Goal: Task Accomplishment & Management: Use online tool/utility

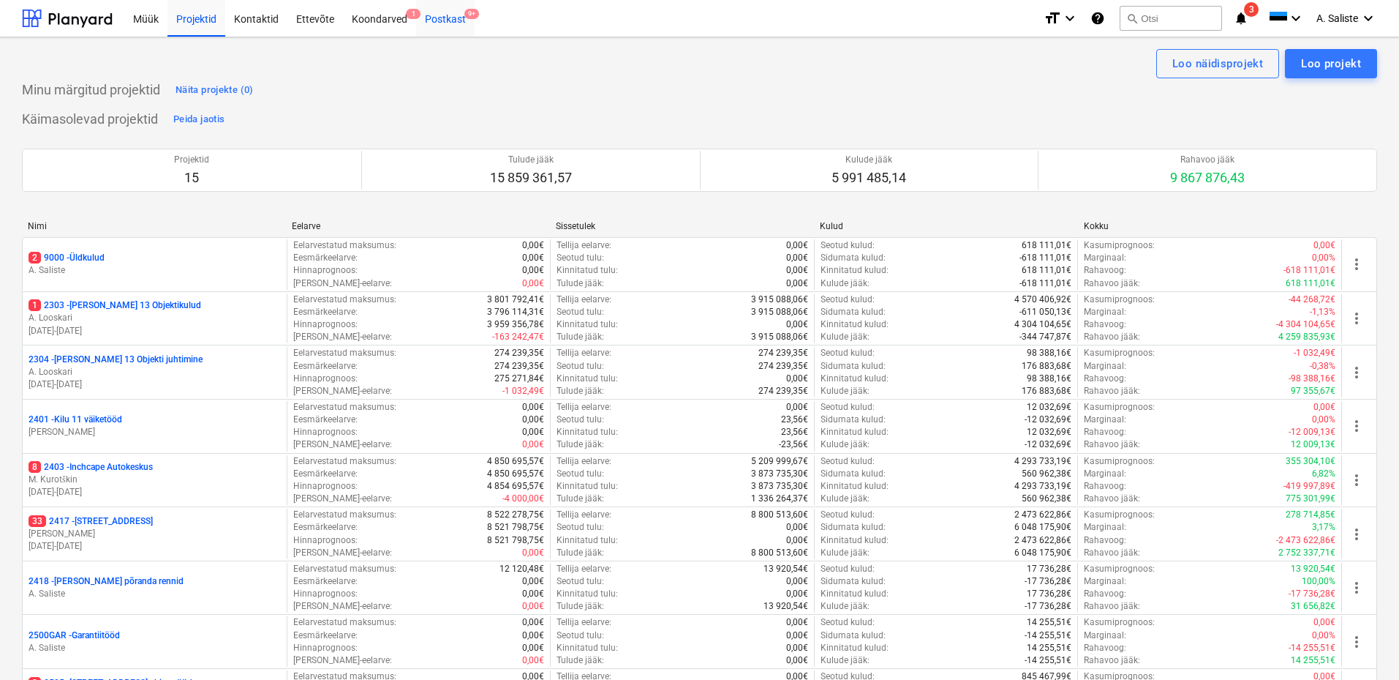
click at [448, 20] on div "Postkast 9+" at bounding box center [445, 17] width 59 height 37
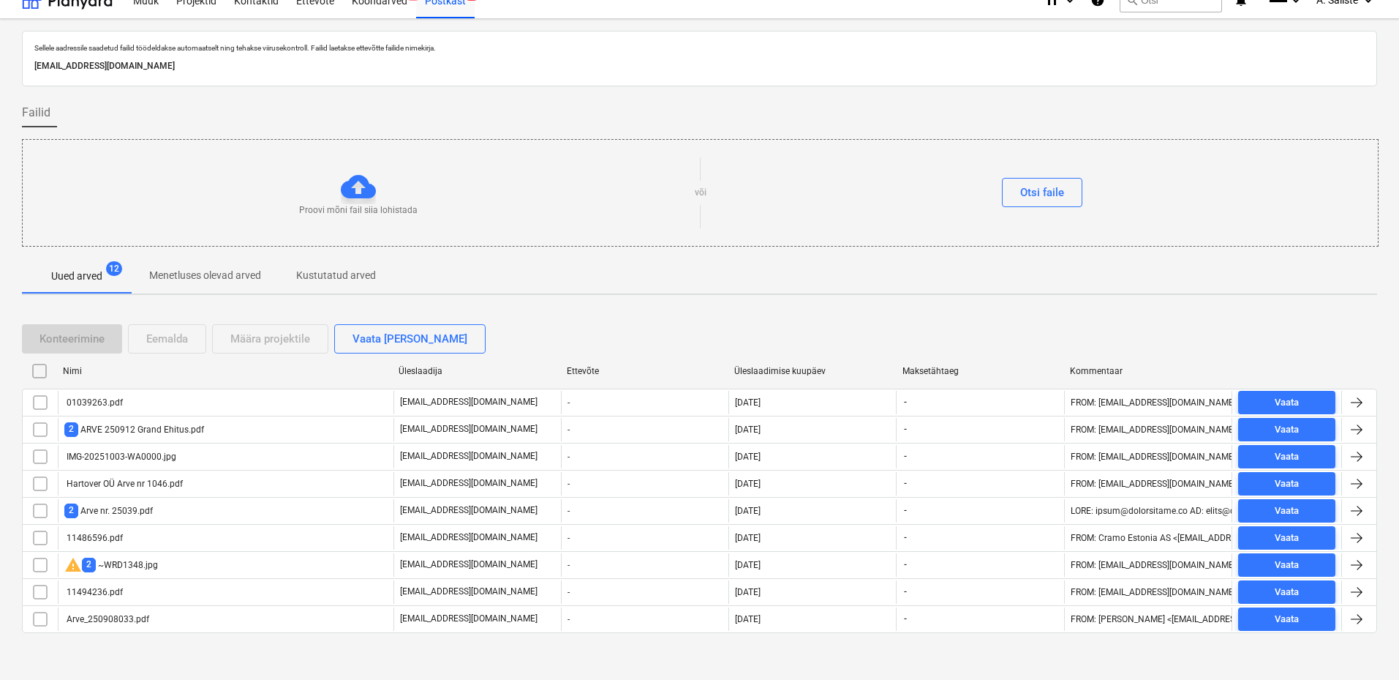
scroll to position [24, 0]
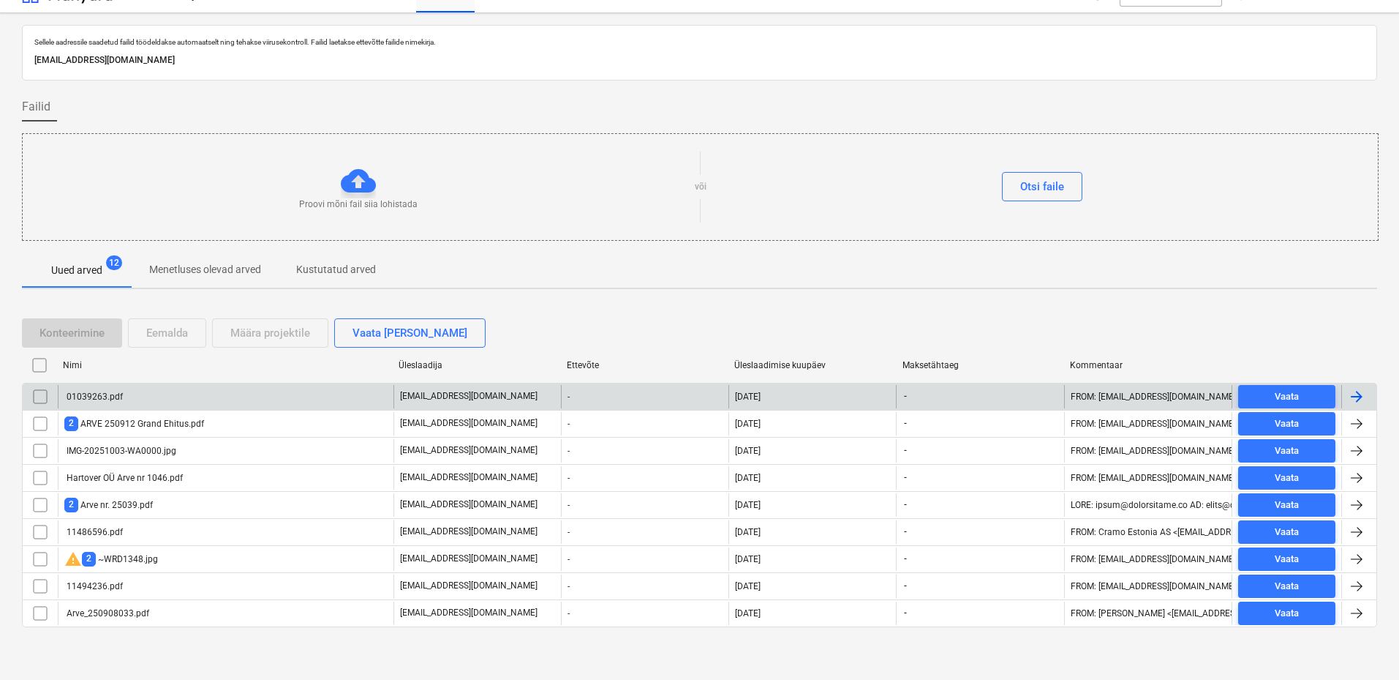
click at [217, 396] on div "01039263.pdf" at bounding box center [226, 396] width 336 height 23
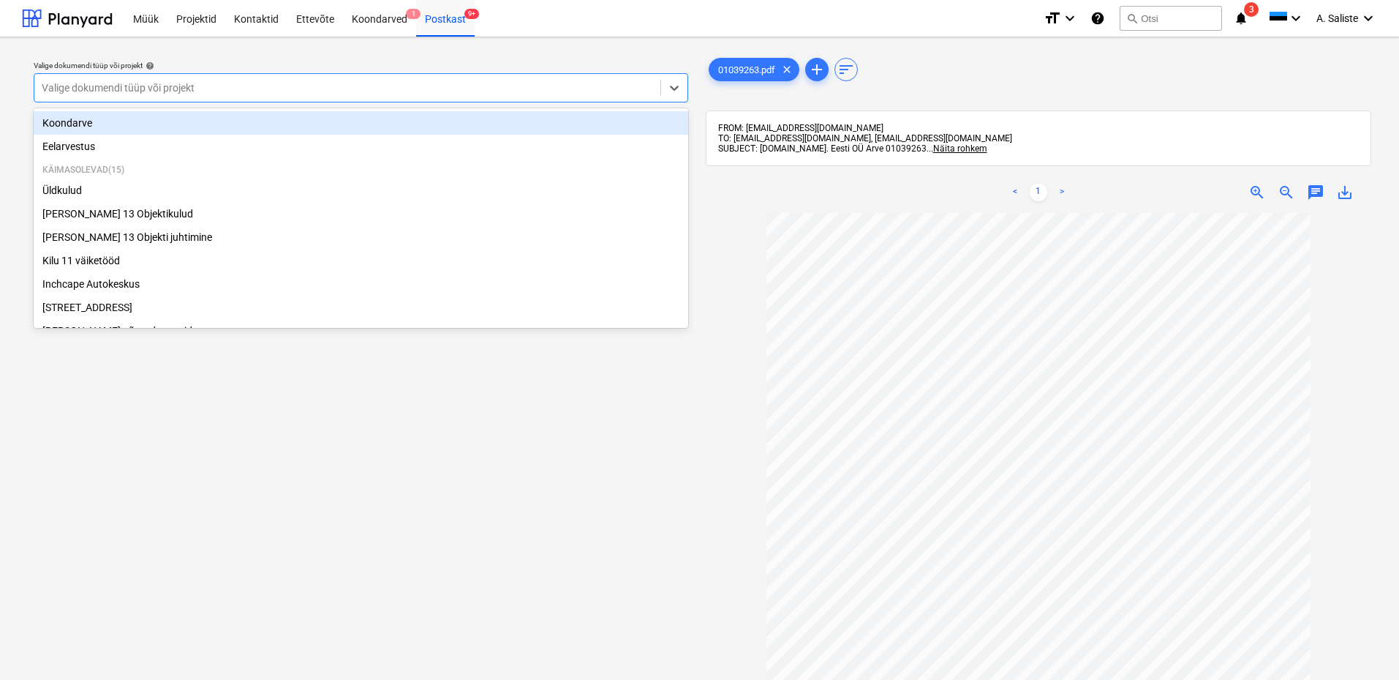
click at [538, 87] on div at bounding box center [348, 87] width 612 height 15
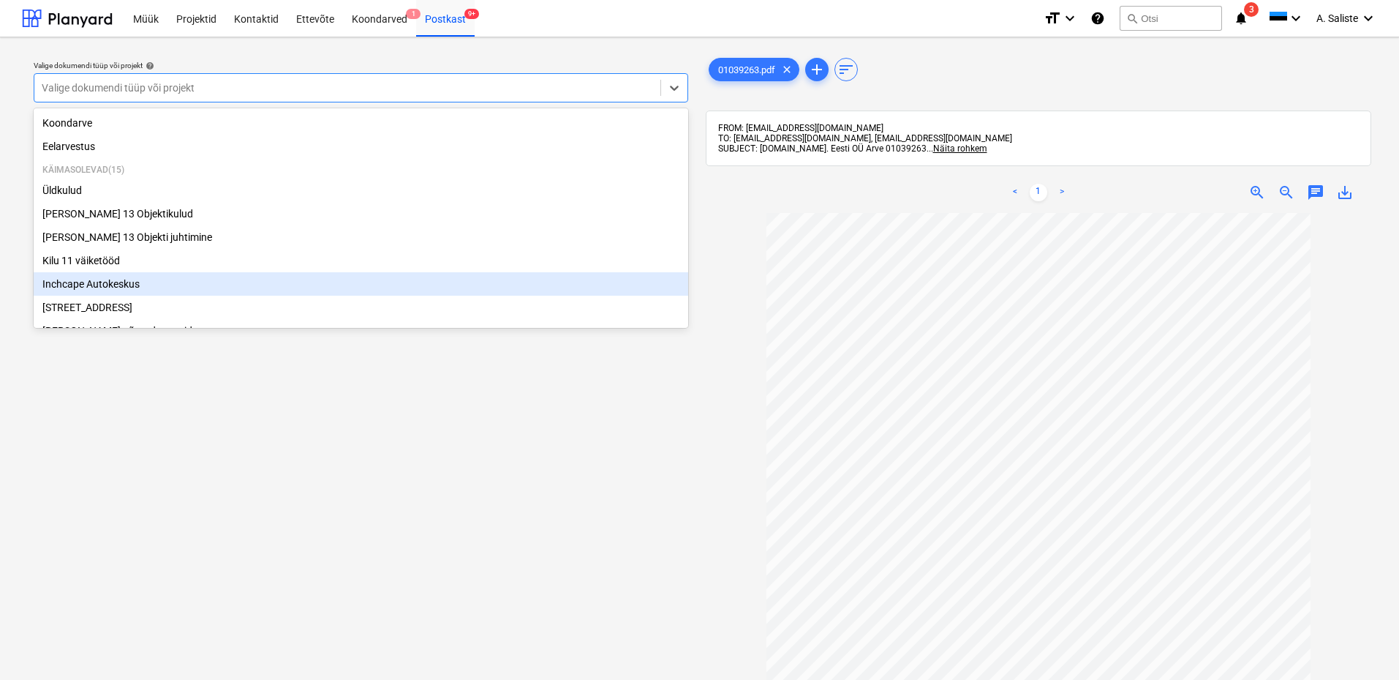
click at [143, 290] on div "Inchcape Autokeskus" at bounding box center [361, 283] width 655 height 23
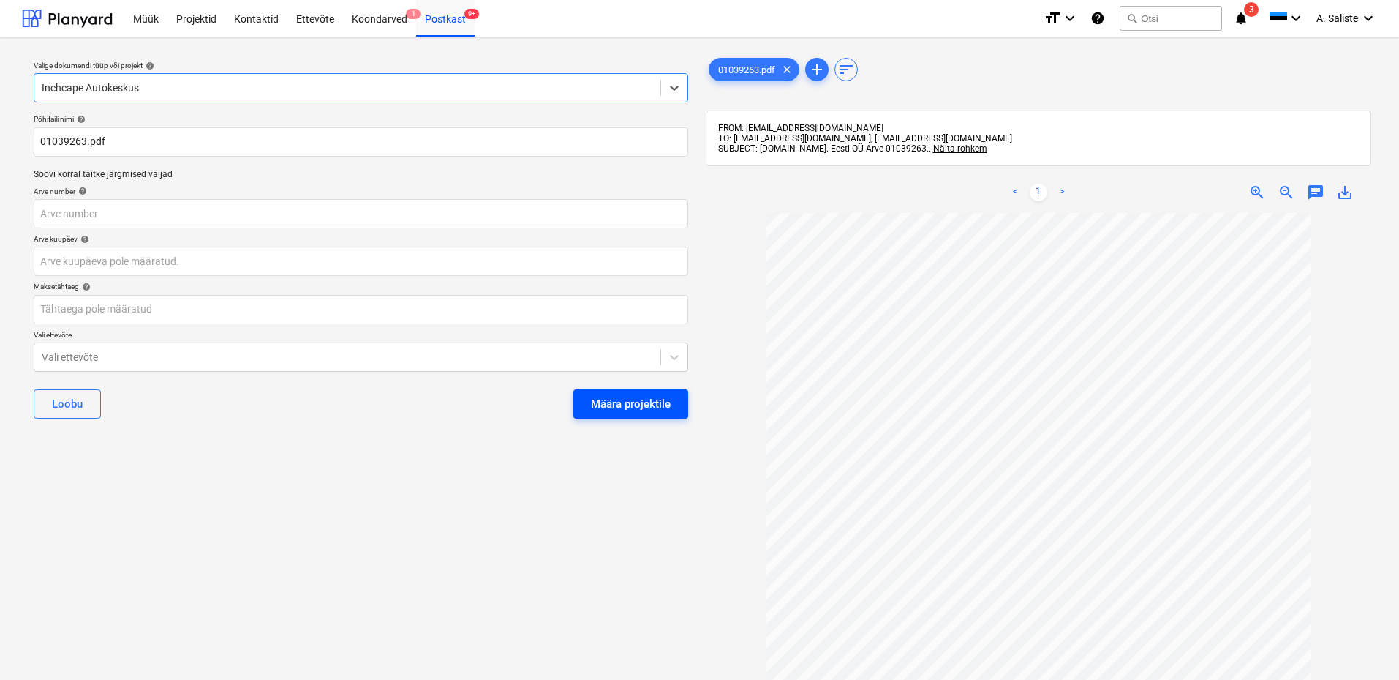
click at [626, 397] on div "Määra projektile" at bounding box center [631, 403] width 80 height 19
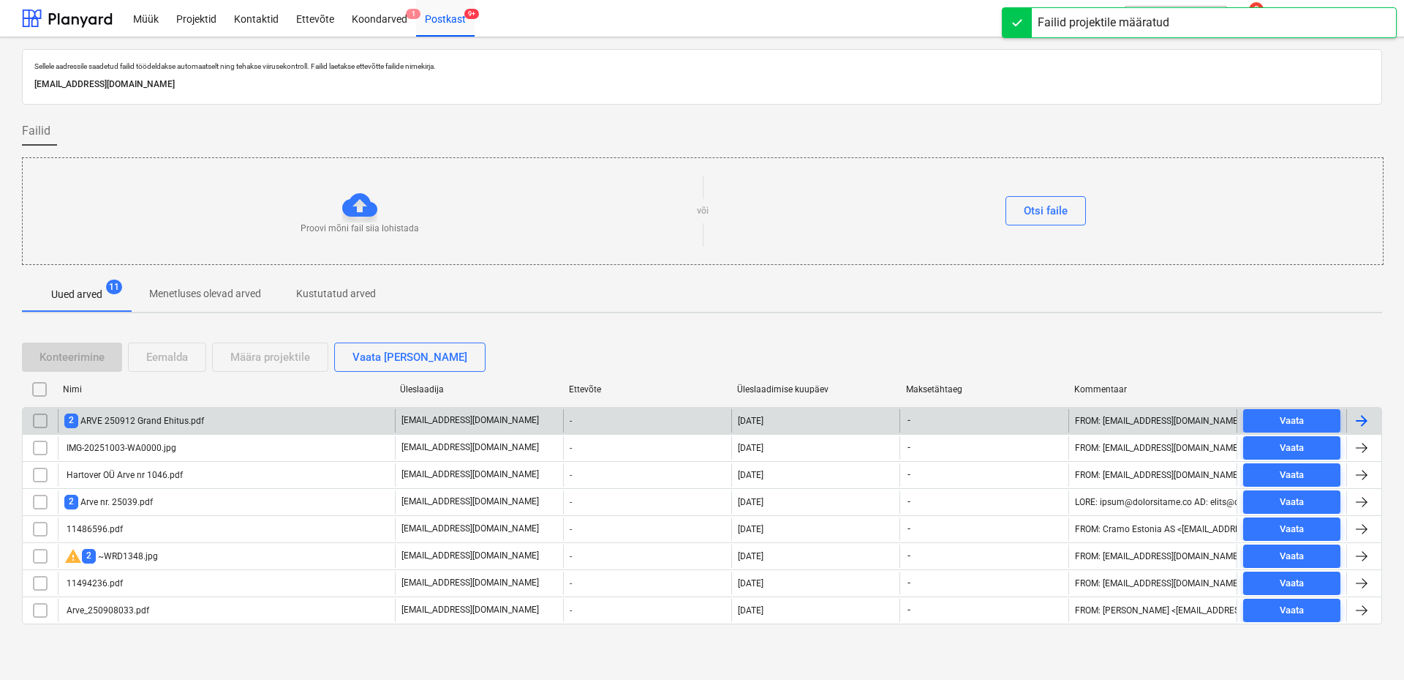
click at [255, 419] on div "2 ARVE 250912 Grand Ehitus.pdf" at bounding box center [226, 420] width 337 height 23
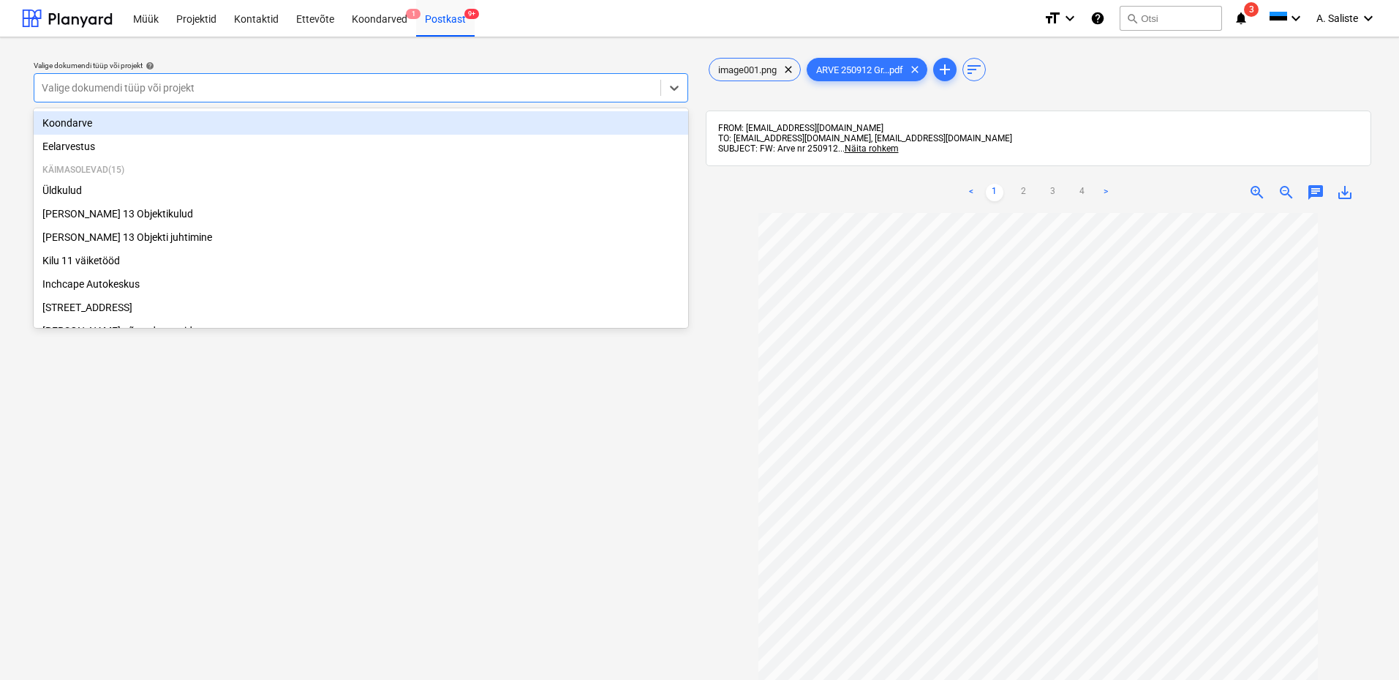
click at [488, 76] on div "Valige dokumendi tüüp või projekt" at bounding box center [361, 87] width 655 height 29
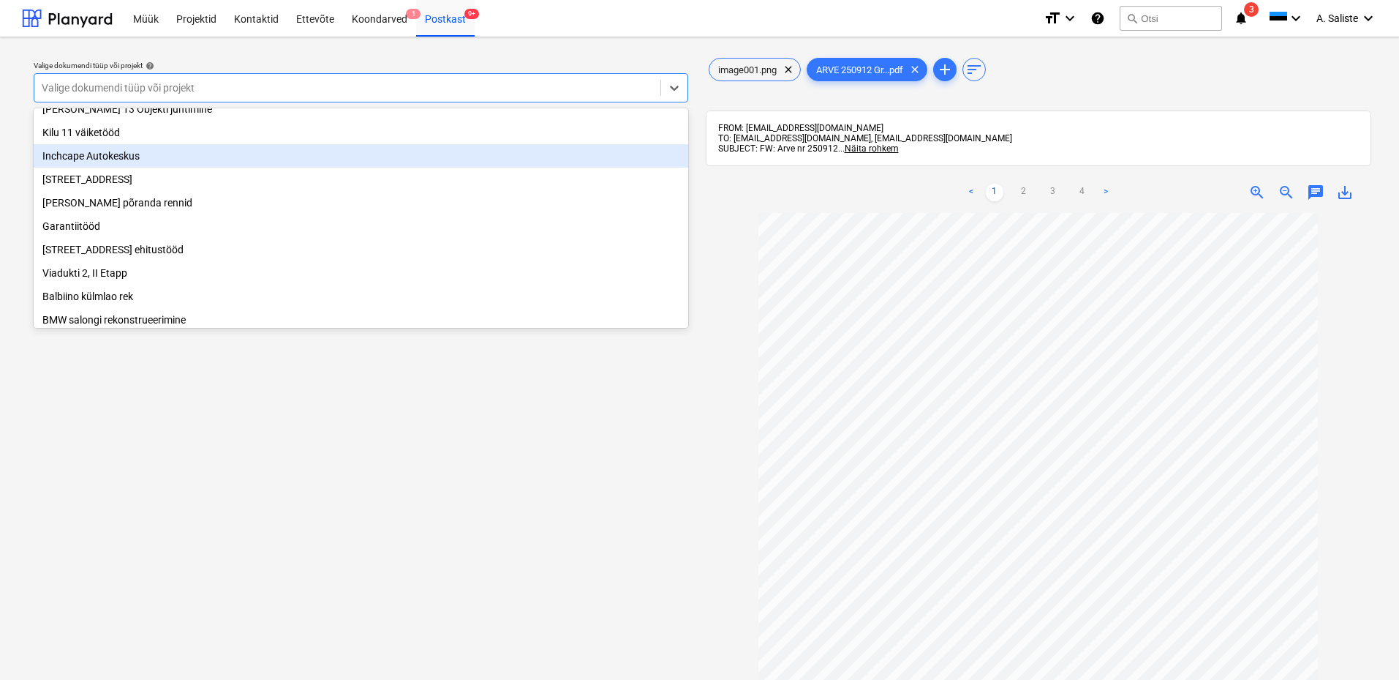
scroll to position [146, 0]
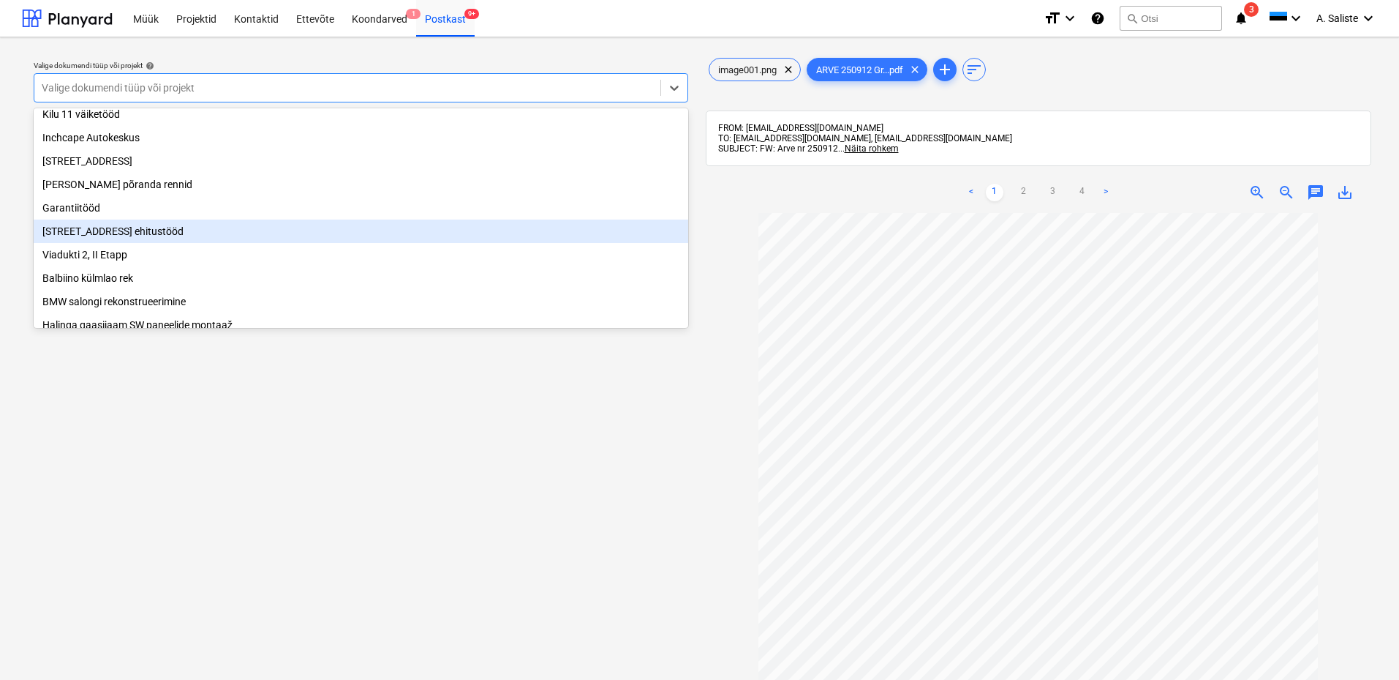
click at [126, 237] on div "[STREET_ADDRESS] ehitustööd" at bounding box center [361, 230] width 655 height 23
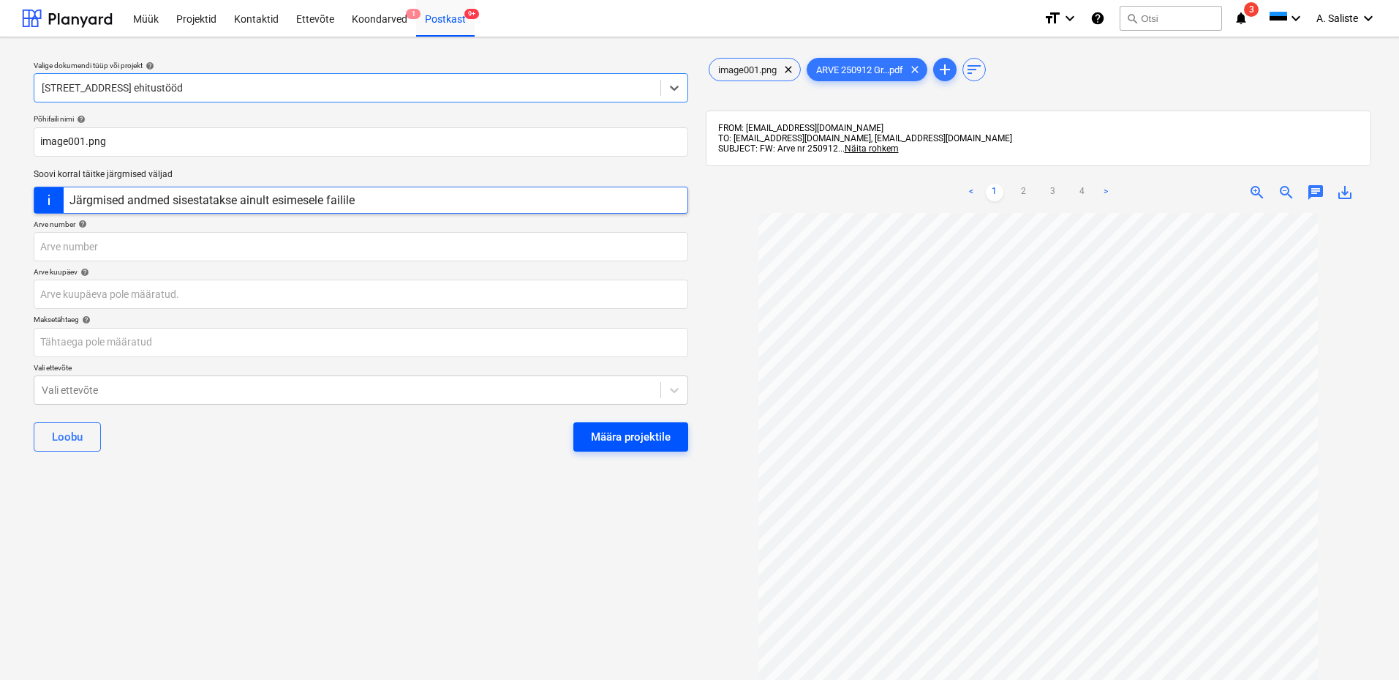
click at [644, 439] on div "Määra projektile" at bounding box center [631, 436] width 80 height 19
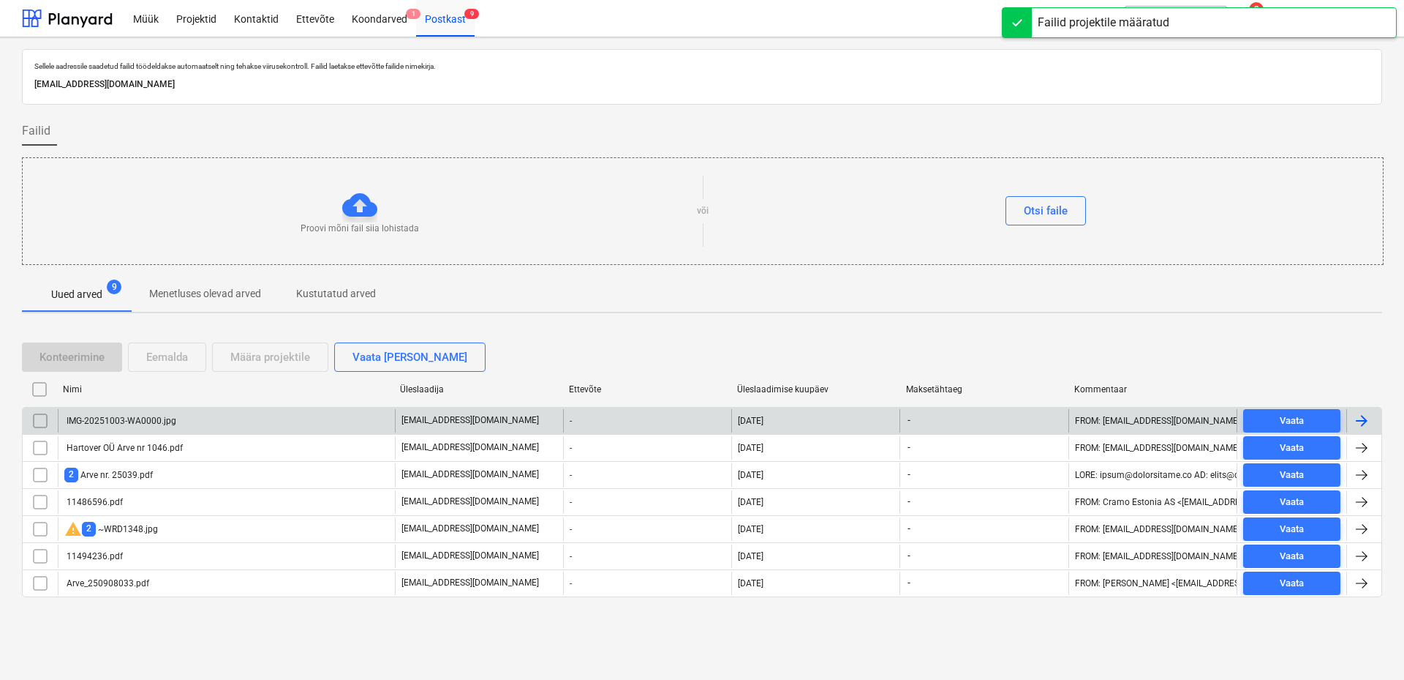
click at [254, 423] on div "IMG-20251003-WA0000.jpg" at bounding box center [226, 420] width 337 height 23
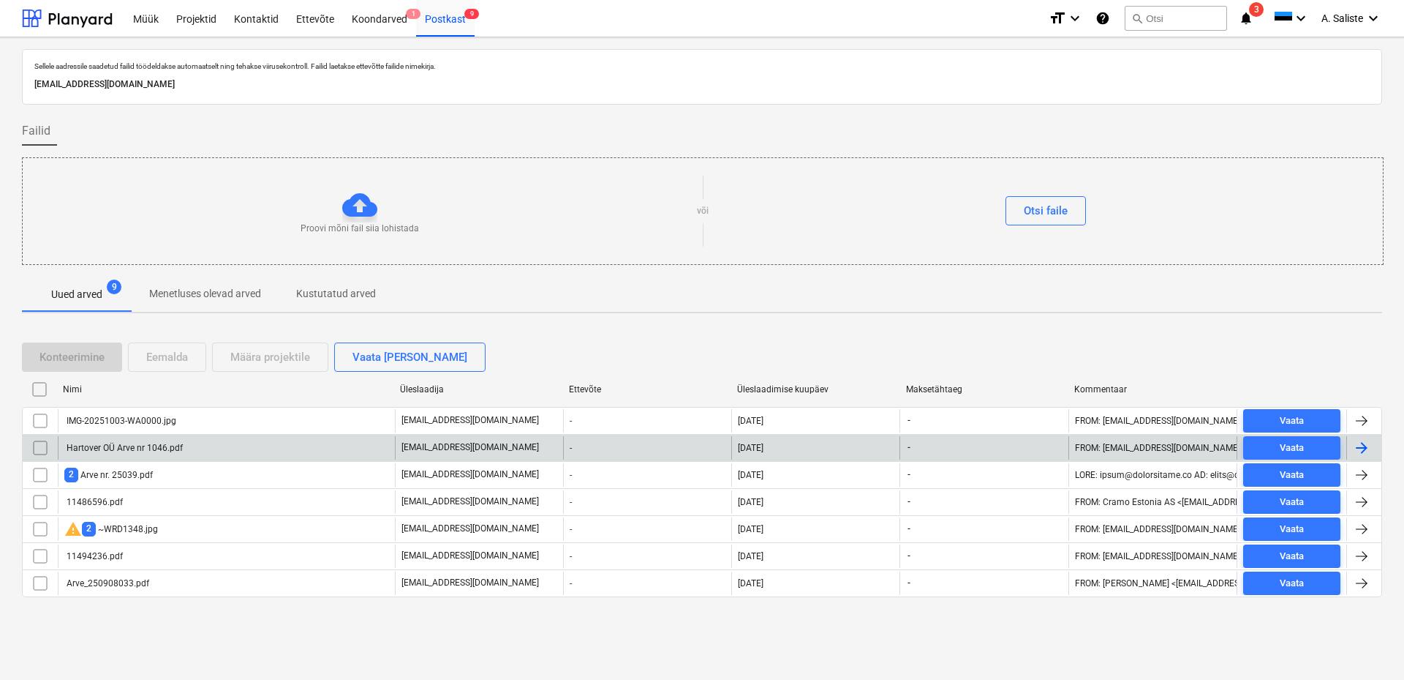
click at [102, 447] on div "Hartover OÜ Arve nr 1046.pdf" at bounding box center [123, 448] width 119 height 10
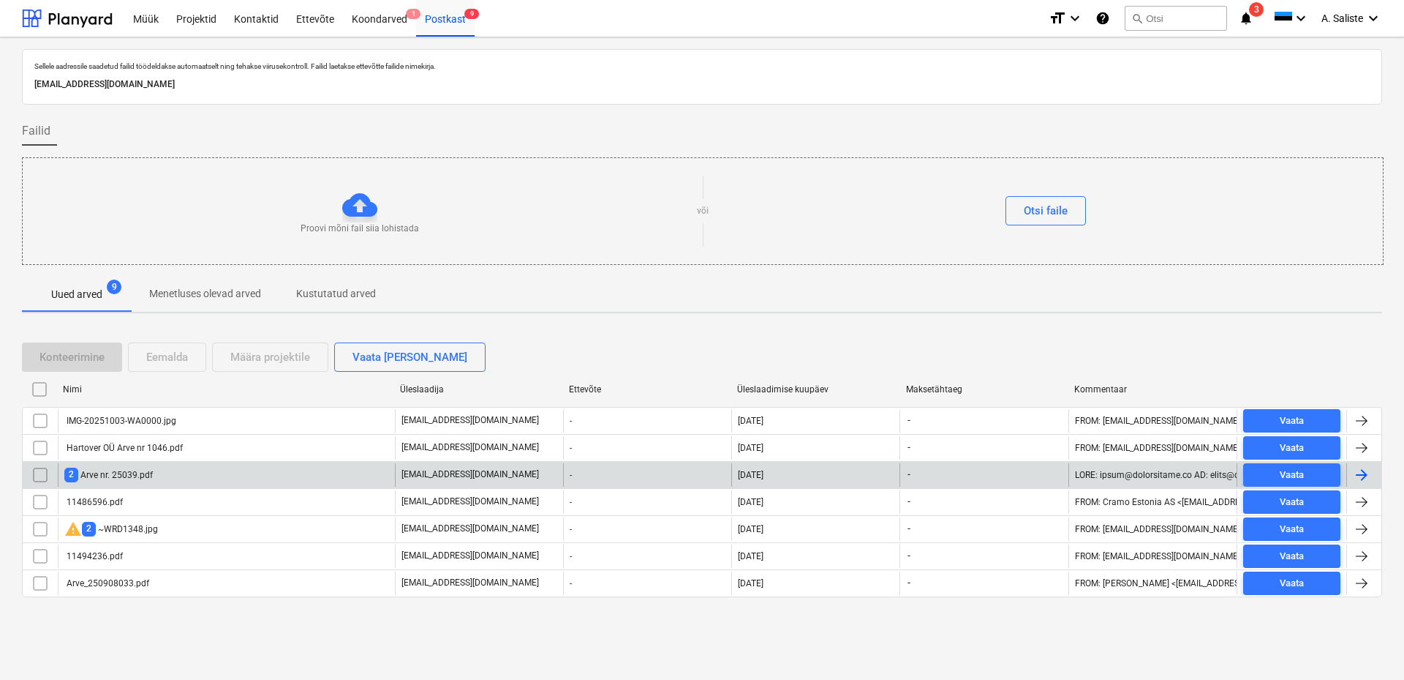
click at [163, 480] on div "2 Arve nr. 25039.pdf" at bounding box center [226, 474] width 337 height 23
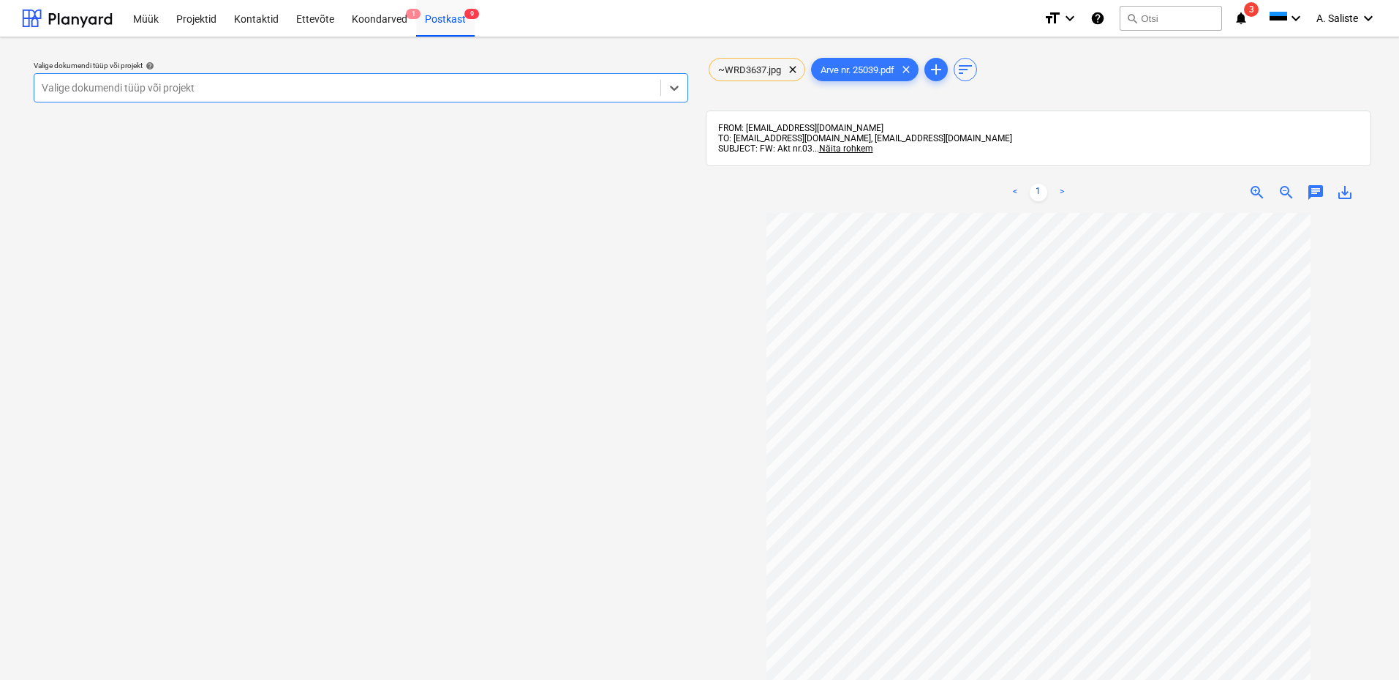
click at [553, 93] on div at bounding box center [348, 87] width 612 height 15
click at [786, 68] on span "clear" at bounding box center [793, 70] width 18 height 18
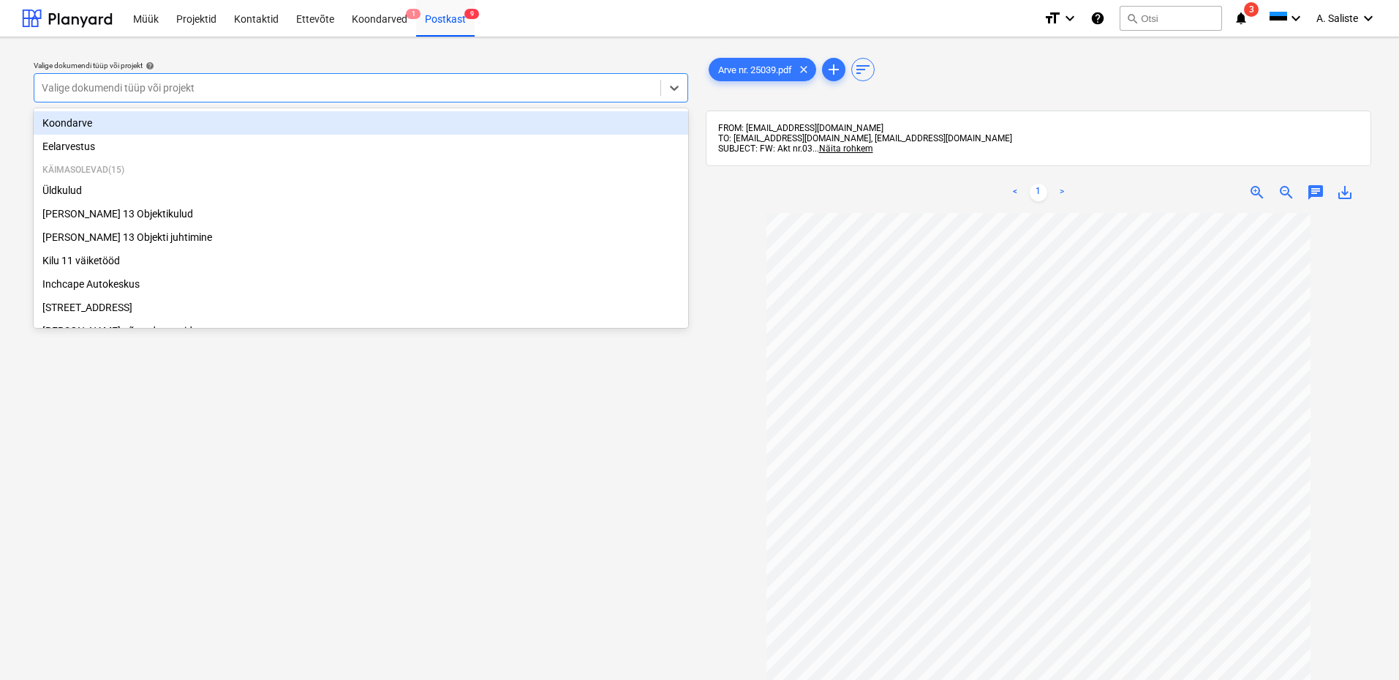
click at [571, 89] on div at bounding box center [348, 87] width 612 height 15
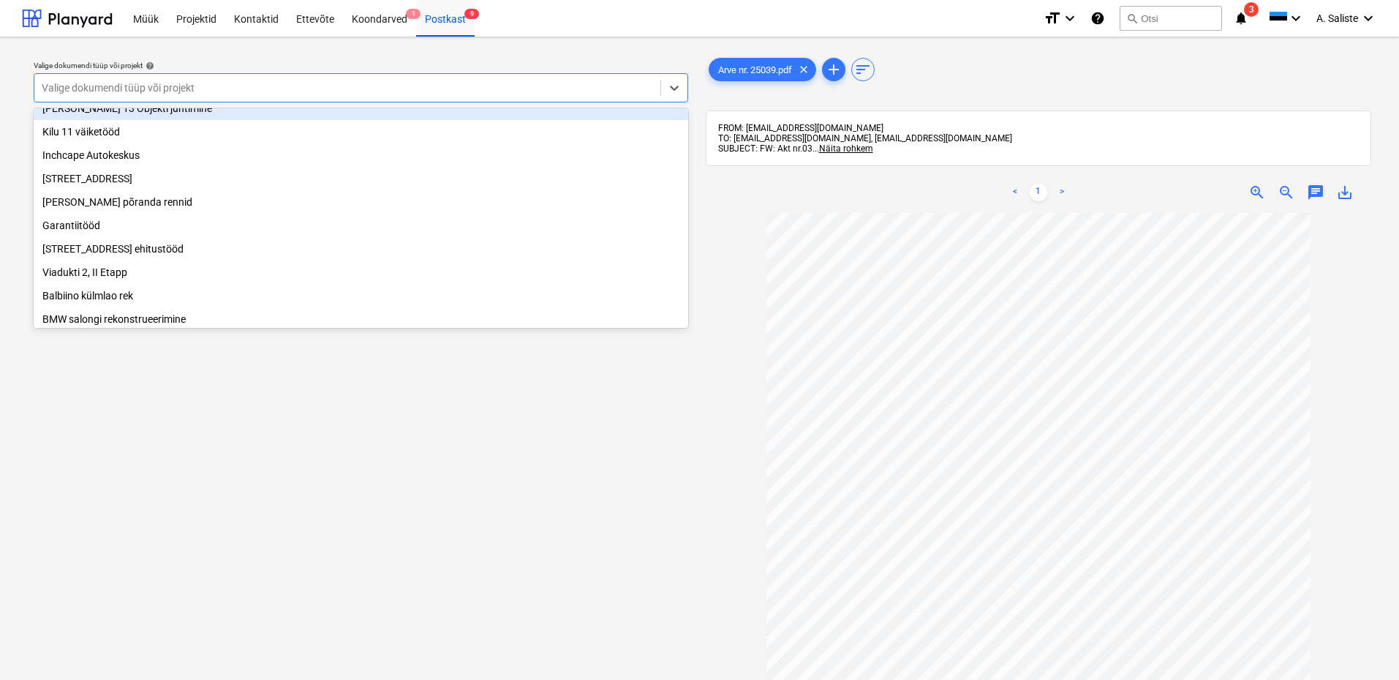
scroll to position [146, 0]
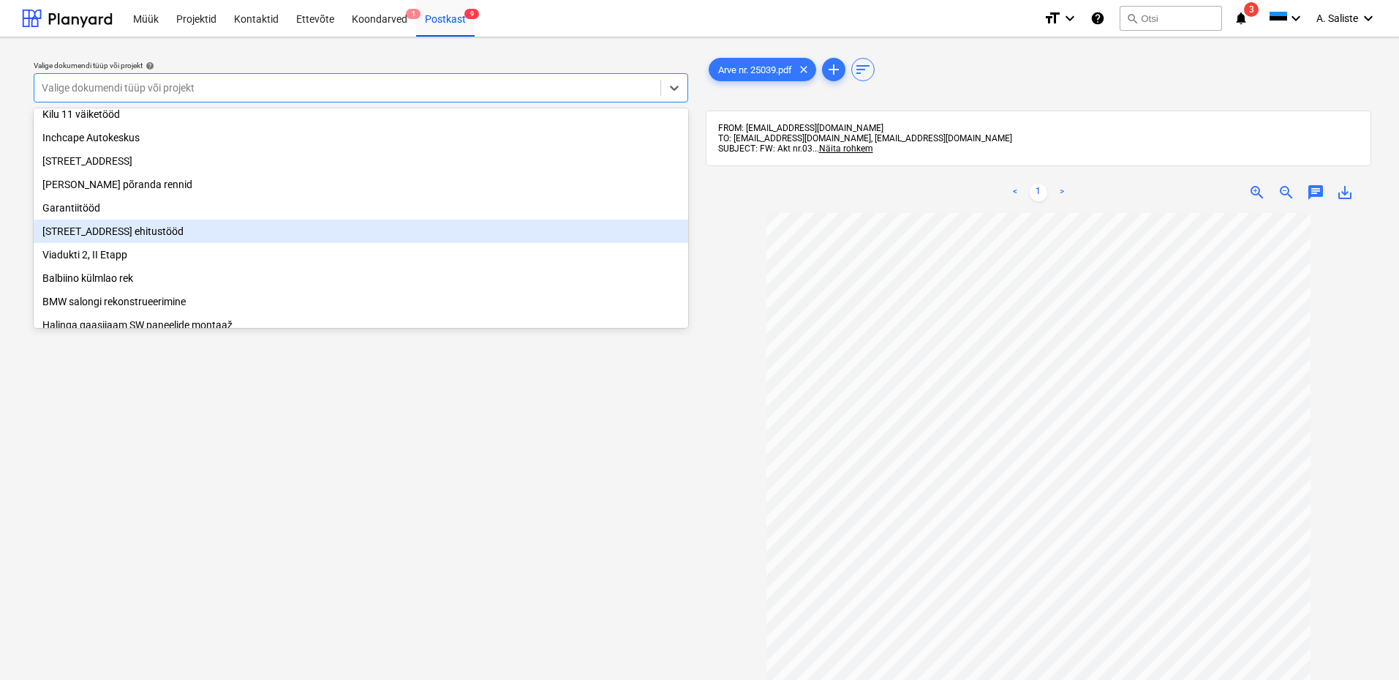
click at [108, 237] on div "[STREET_ADDRESS] ehitustööd" at bounding box center [361, 230] width 655 height 23
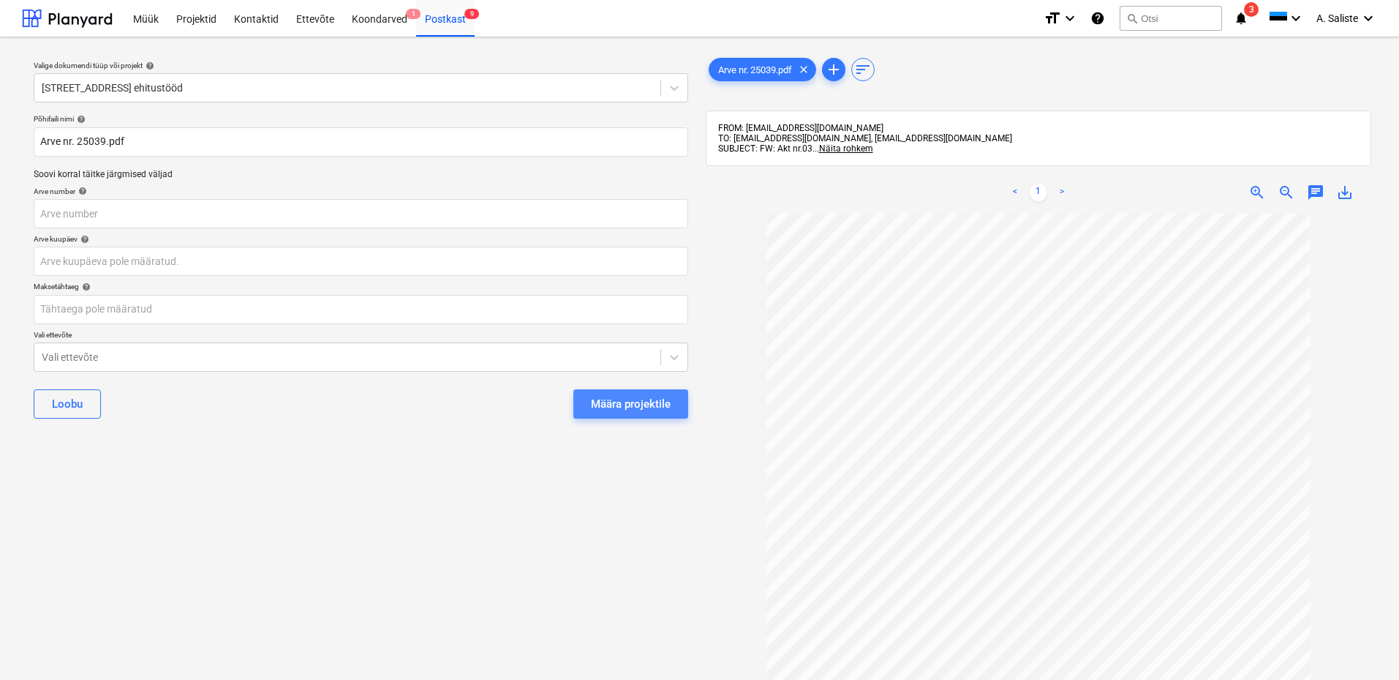
click at [628, 404] on div "Määra projektile" at bounding box center [631, 403] width 80 height 19
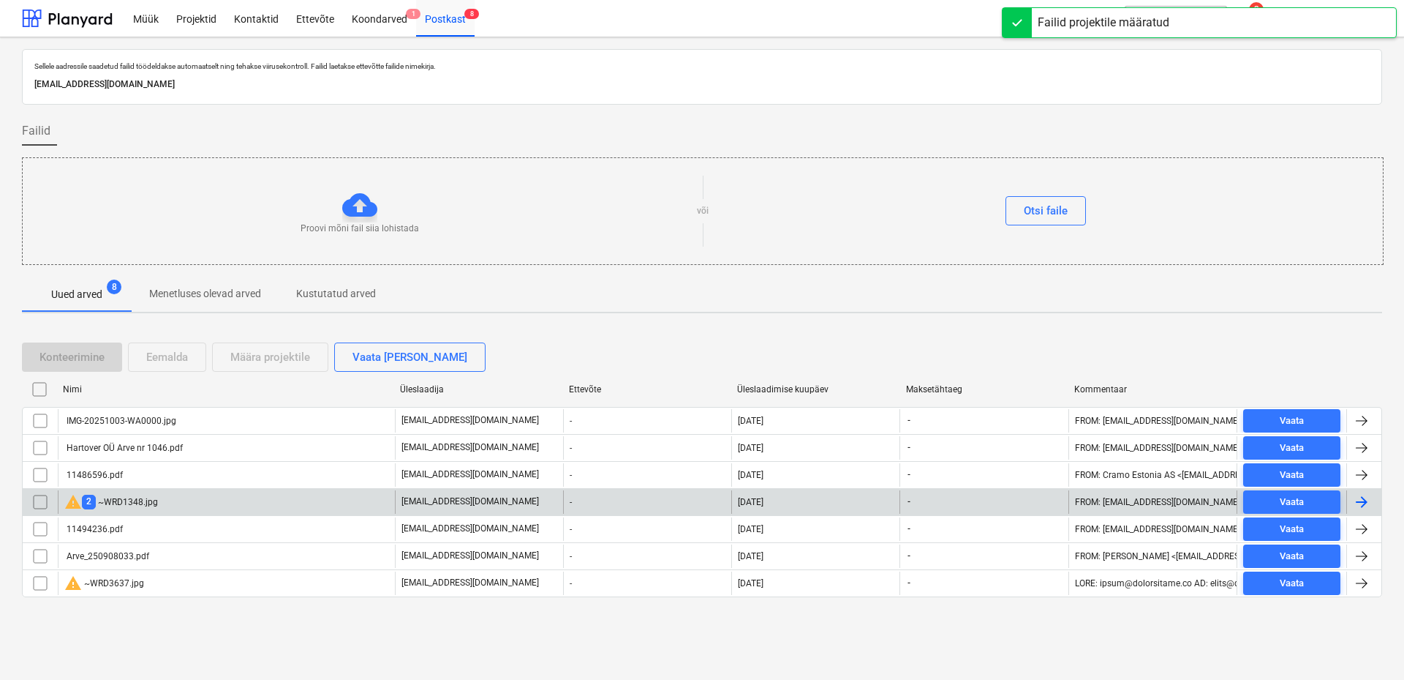
click at [176, 501] on div "warning 2 ~WRD1348.jpg" at bounding box center [226, 501] width 337 height 23
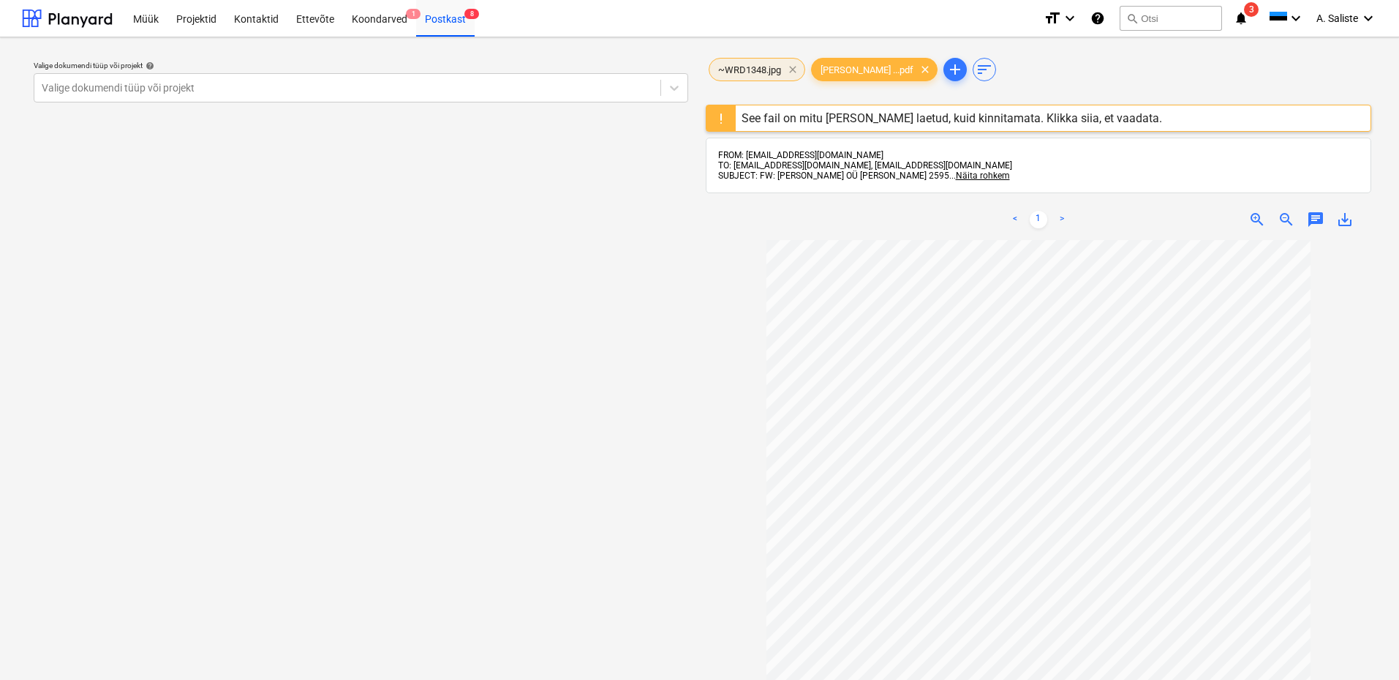
click at [790, 67] on span "clear" at bounding box center [793, 70] width 18 height 18
click at [115, 92] on div at bounding box center [348, 87] width 612 height 15
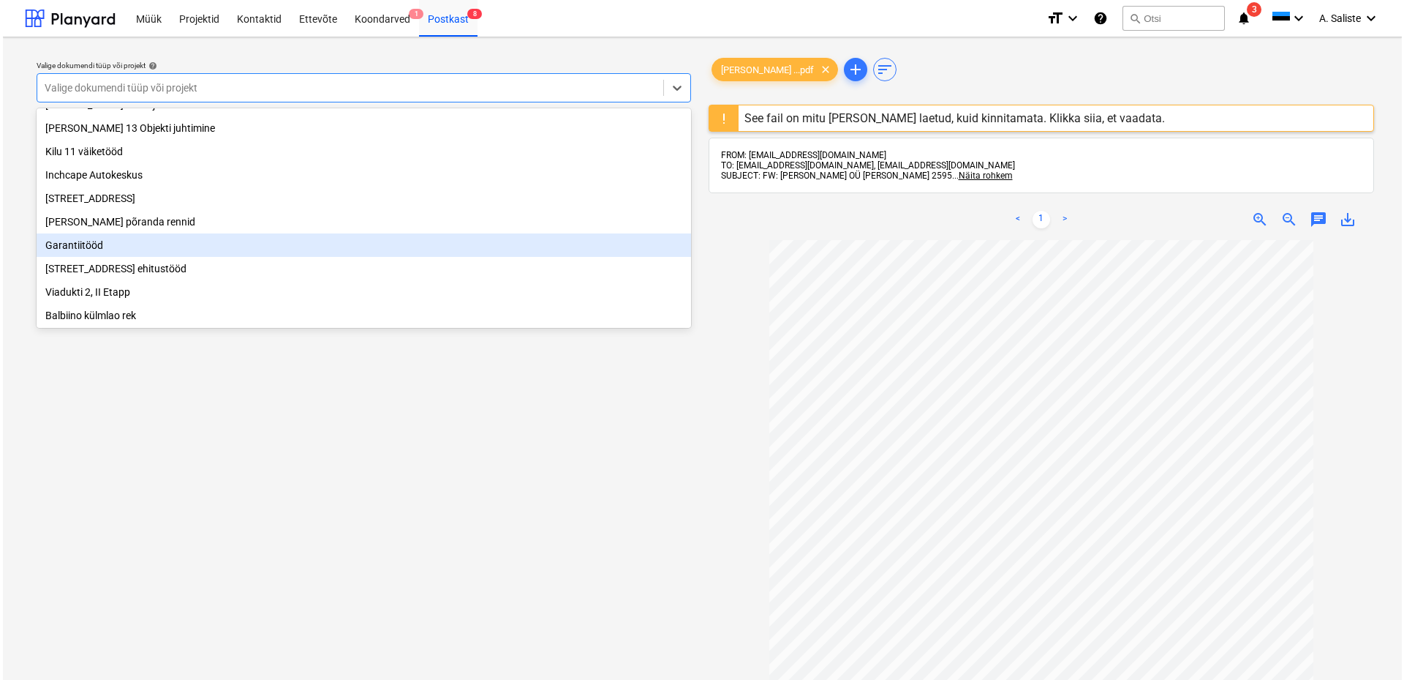
scroll to position [146, 0]
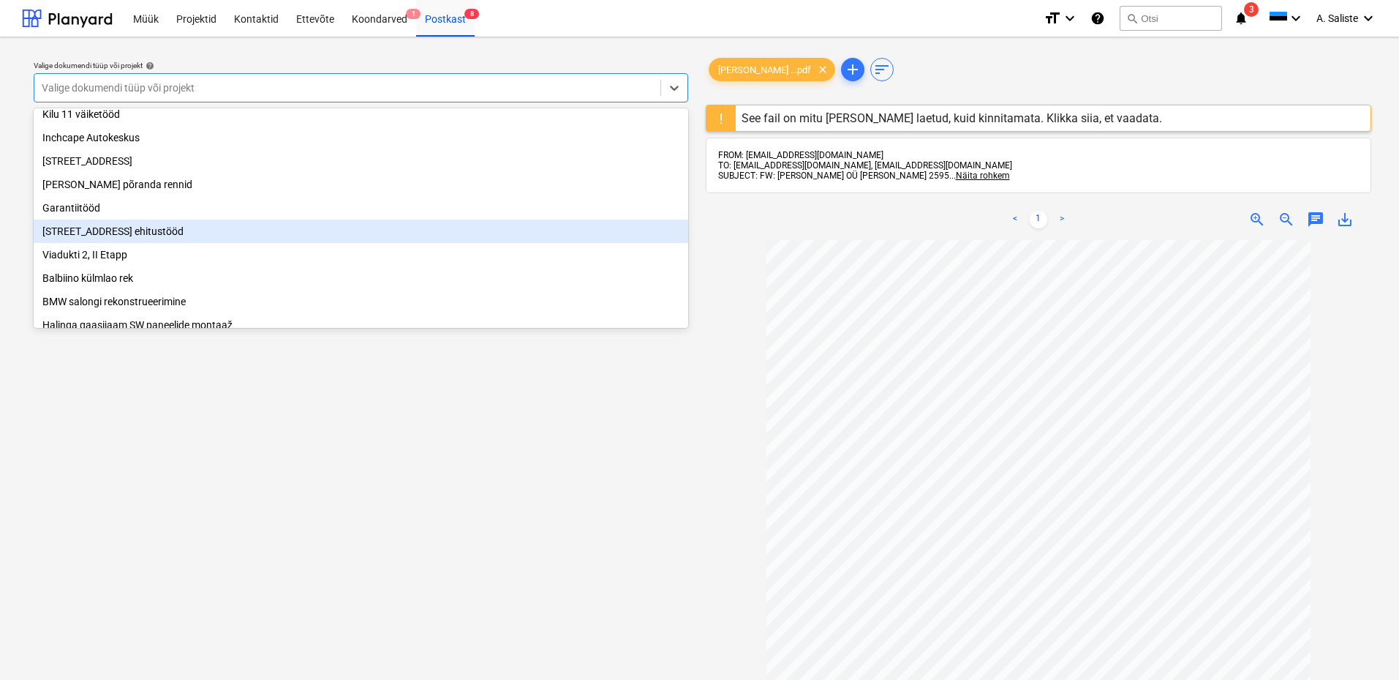
click at [111, 236] on div "[STREET_ADDRESS] ehitustööd" at bounding box center [361, 230] width 655 height 23
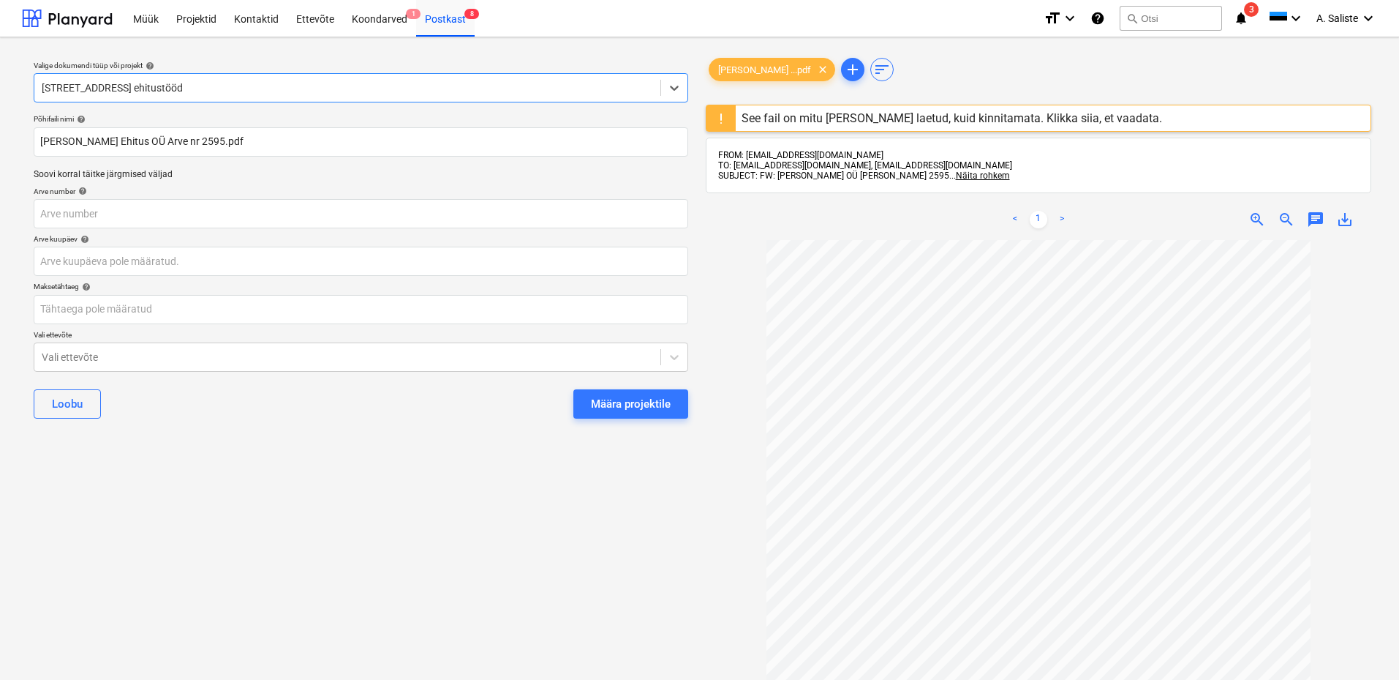
click at [603, 413] on div "Määra projektile" at bounding box center [631, 403] width 80 height 19
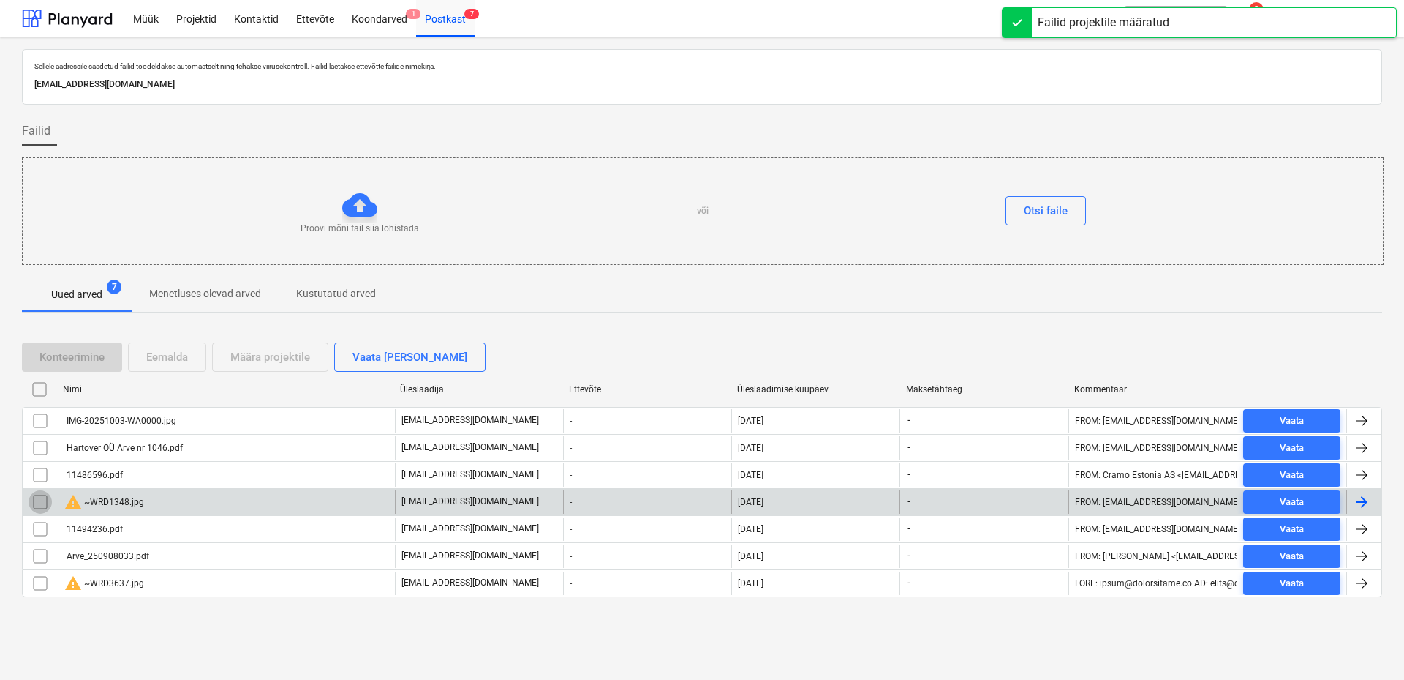
drag, startPoint x: 44, startPoint y: 501, endPoint x: 54, endPoint y: 495, distance: 11.8
click at [45, 500] on input "checkbox" at bounding box center [40, 501] width 23 height 23
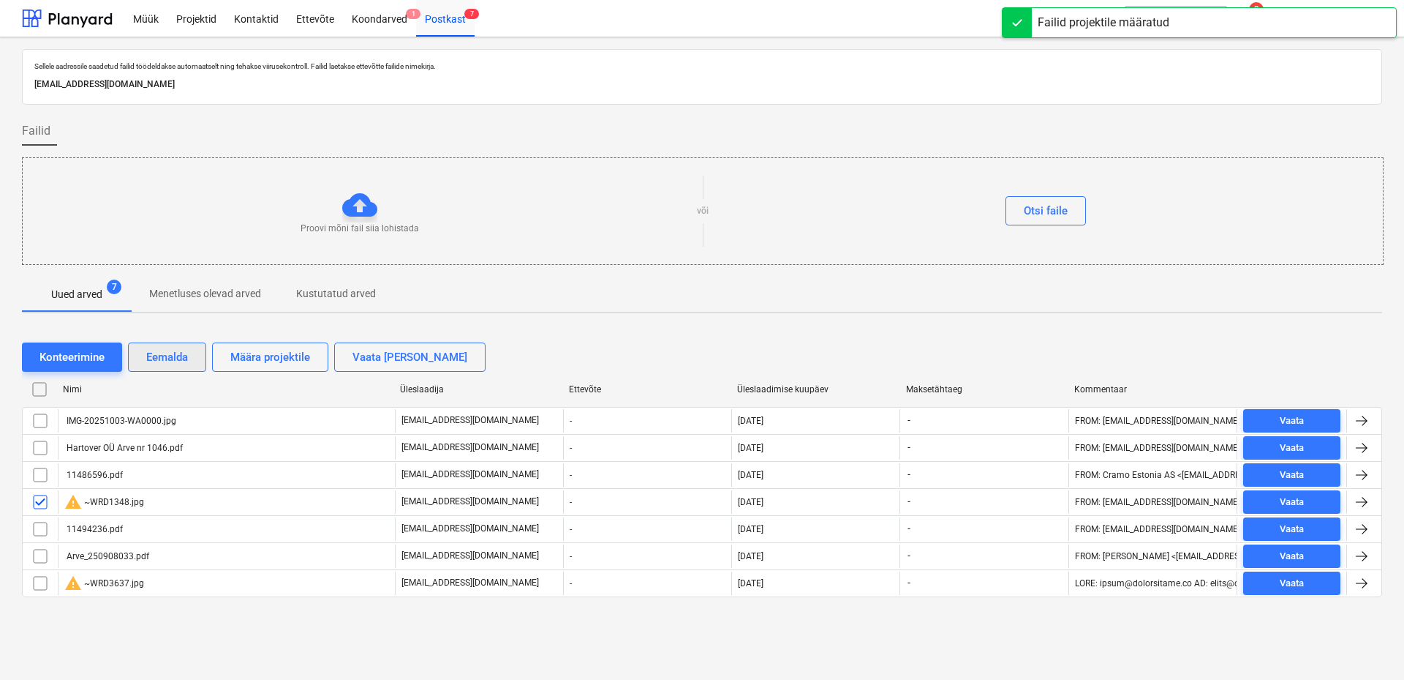
click at [186, 350] on div "Eemalda" at bounding box center [167, 356] width 42 height 19
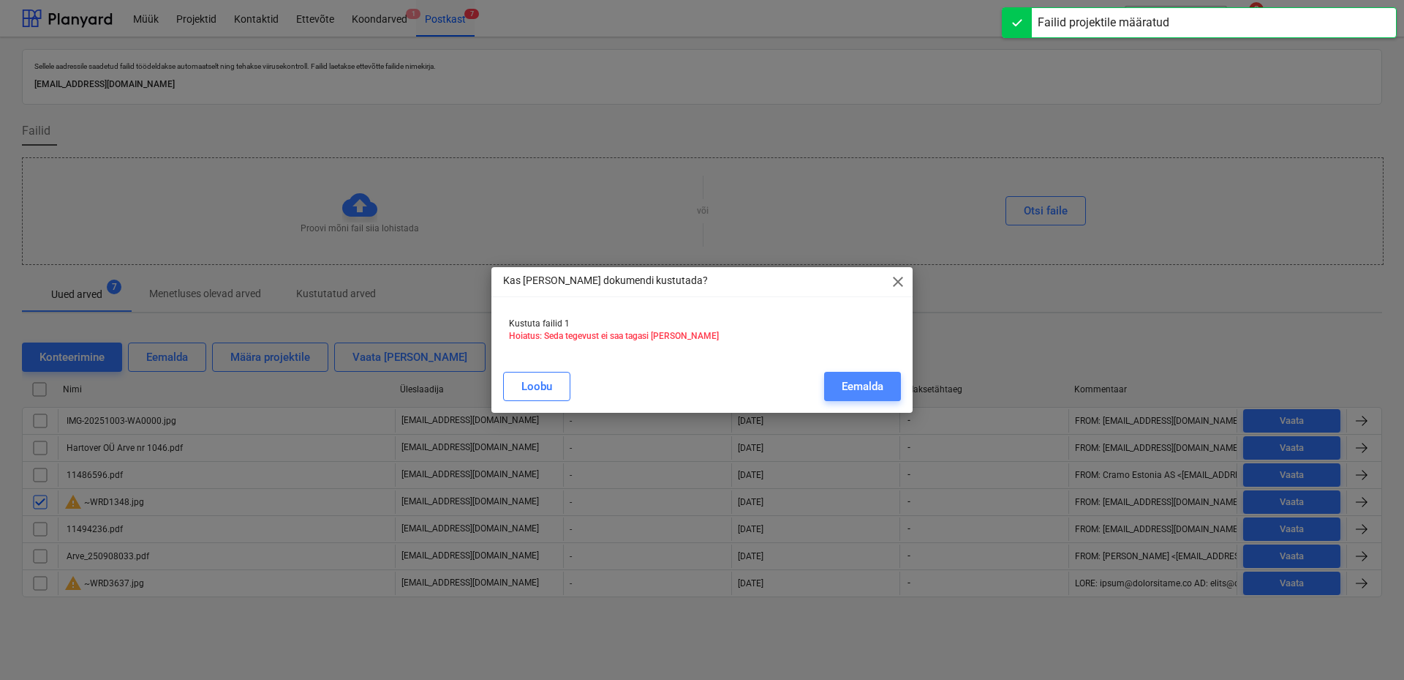
click at [836, 385] on button "Eemalda" at bounding box center [862, 386] width 77 height 29
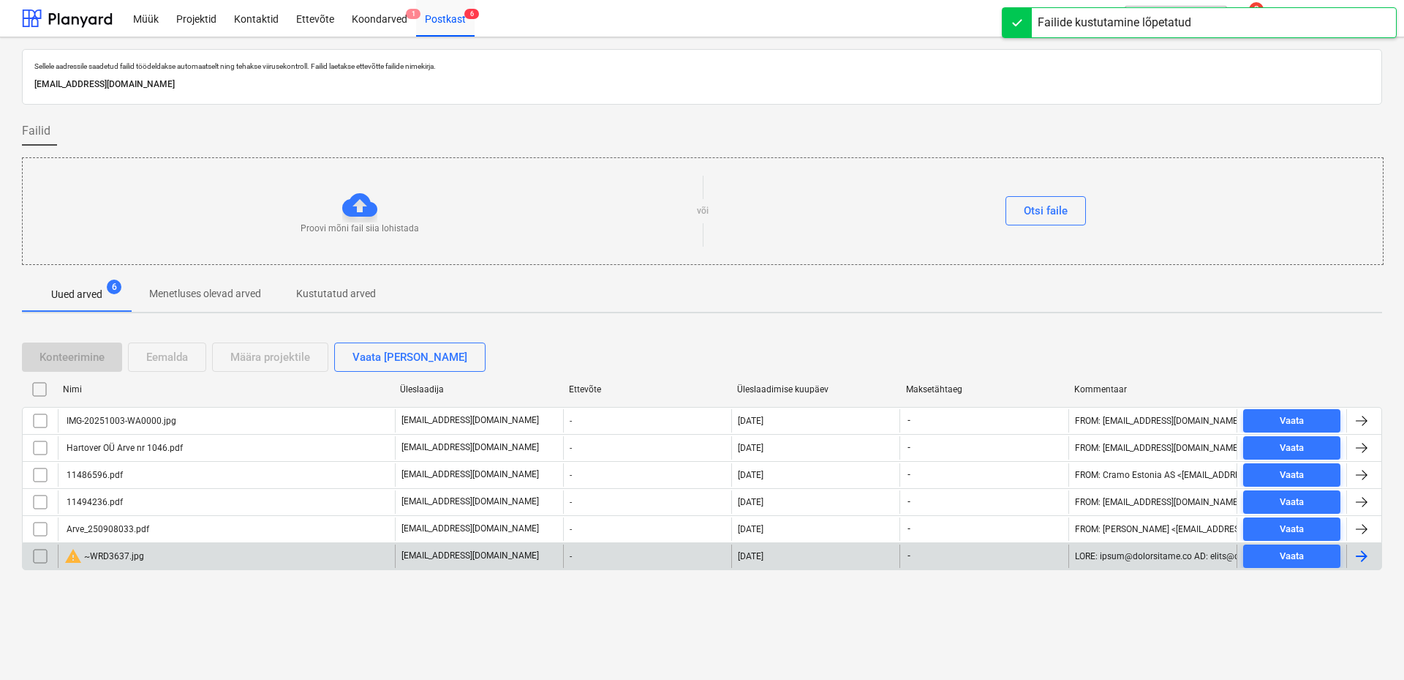
click at [42, 556] on input "checkbox" at bounding box center [40, 555] width 23 height 23
click at [162, 361] on div "Eemalda" at bounding box center [167, 356] width 42 height 19
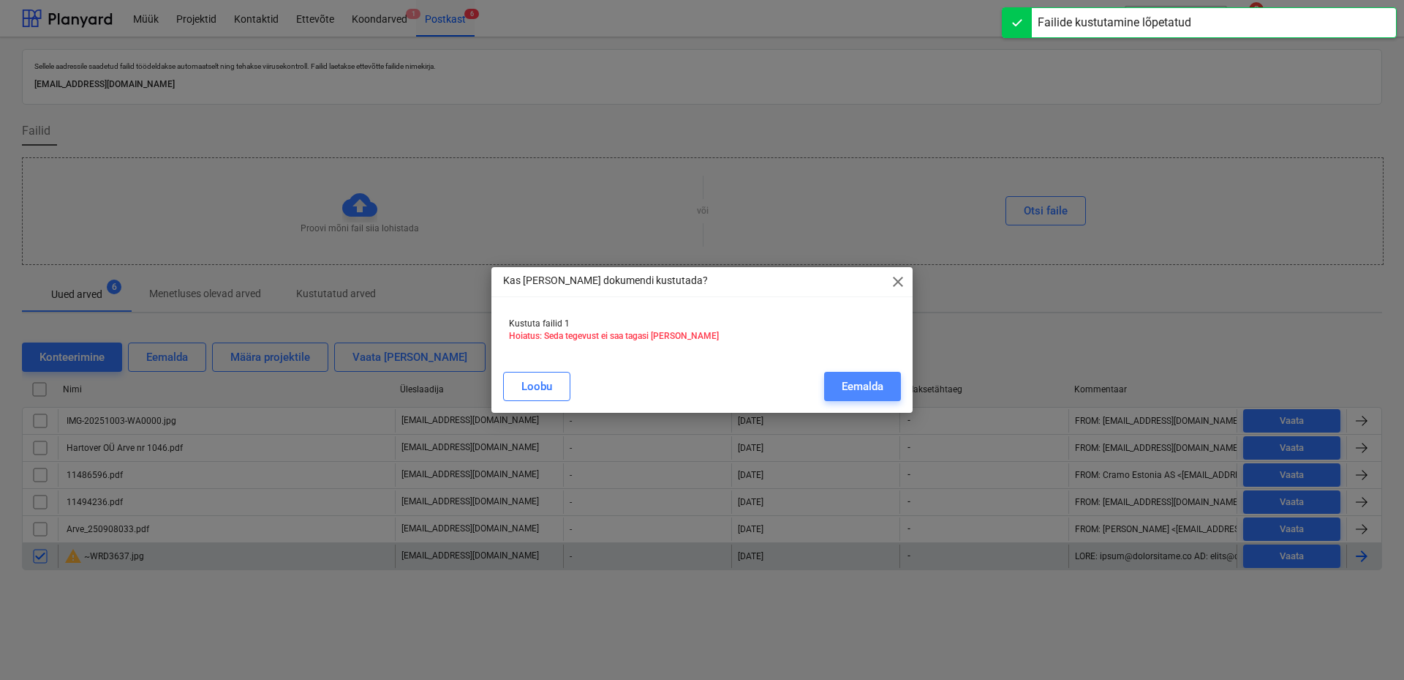
click at [842, 377] on div "Eemalda" at bounding box center [863, 386] width 42 height 19
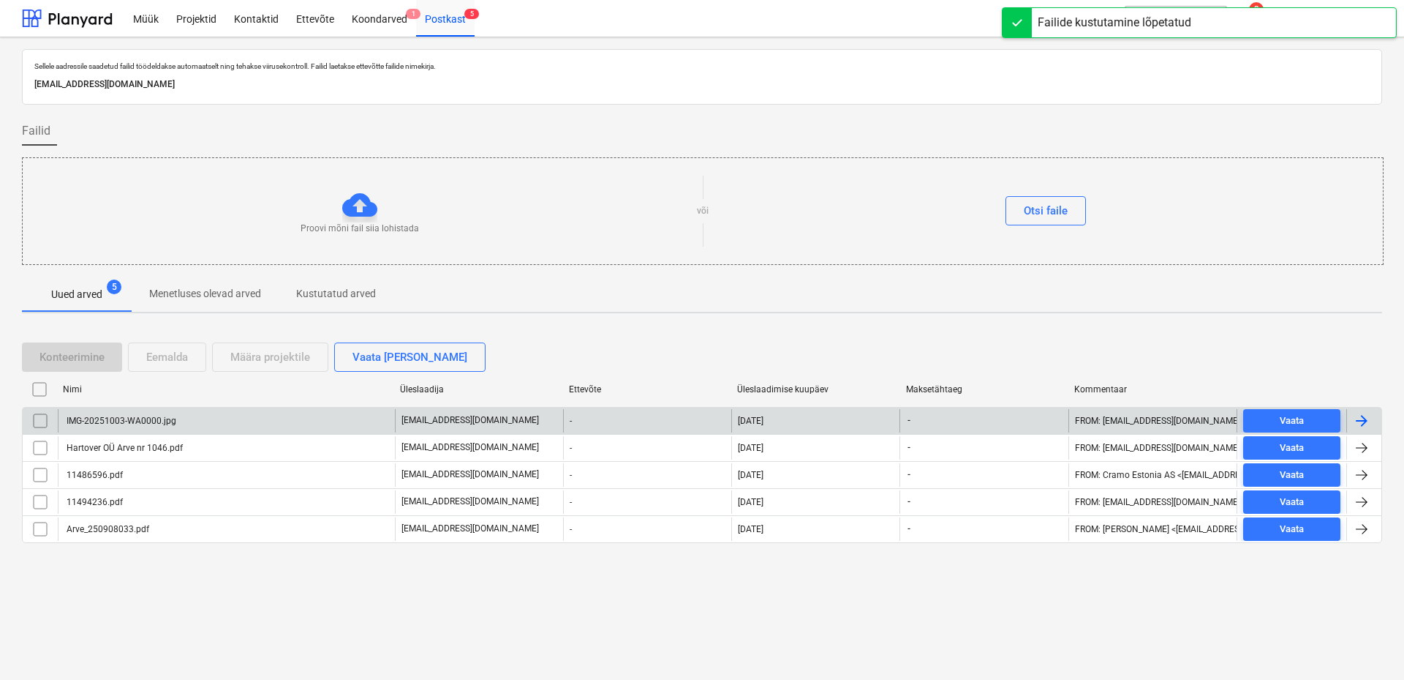
click at [297, 422] on div "IMG-20251003-WA0000.jpg" at bounding box center [226, 420] width 337 height 23
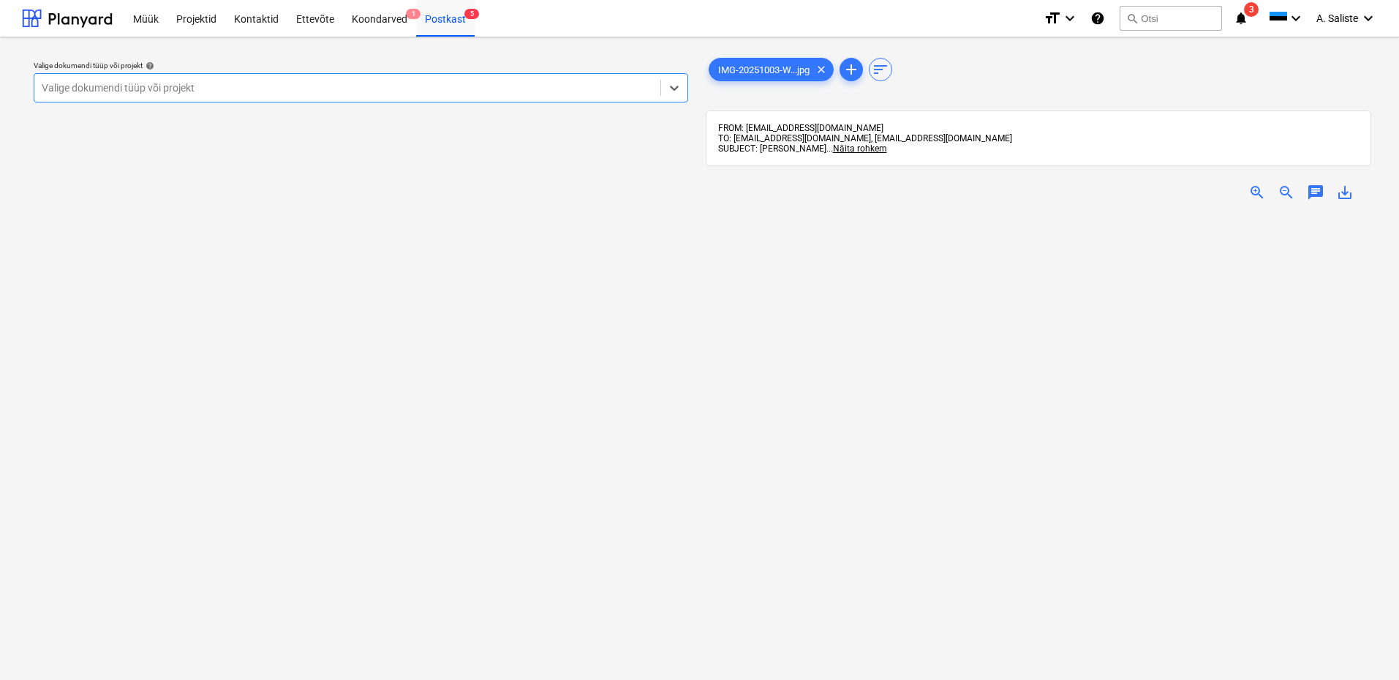
click at [429, 86] on div at bounding box center [348, 87] width 612 height 15
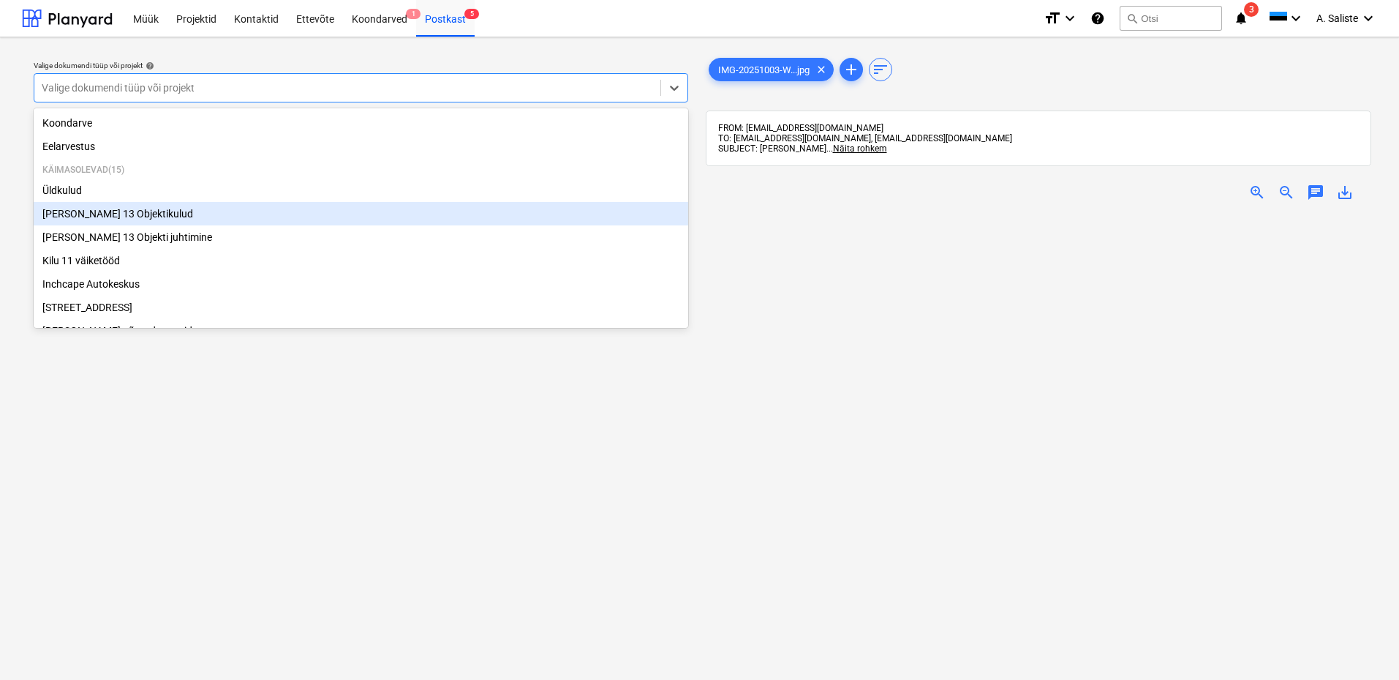
click at [140, 218] on div "[PERSON_NAME] 13 Objektikulud" at bounding box center [361, 213] width 655 height 23
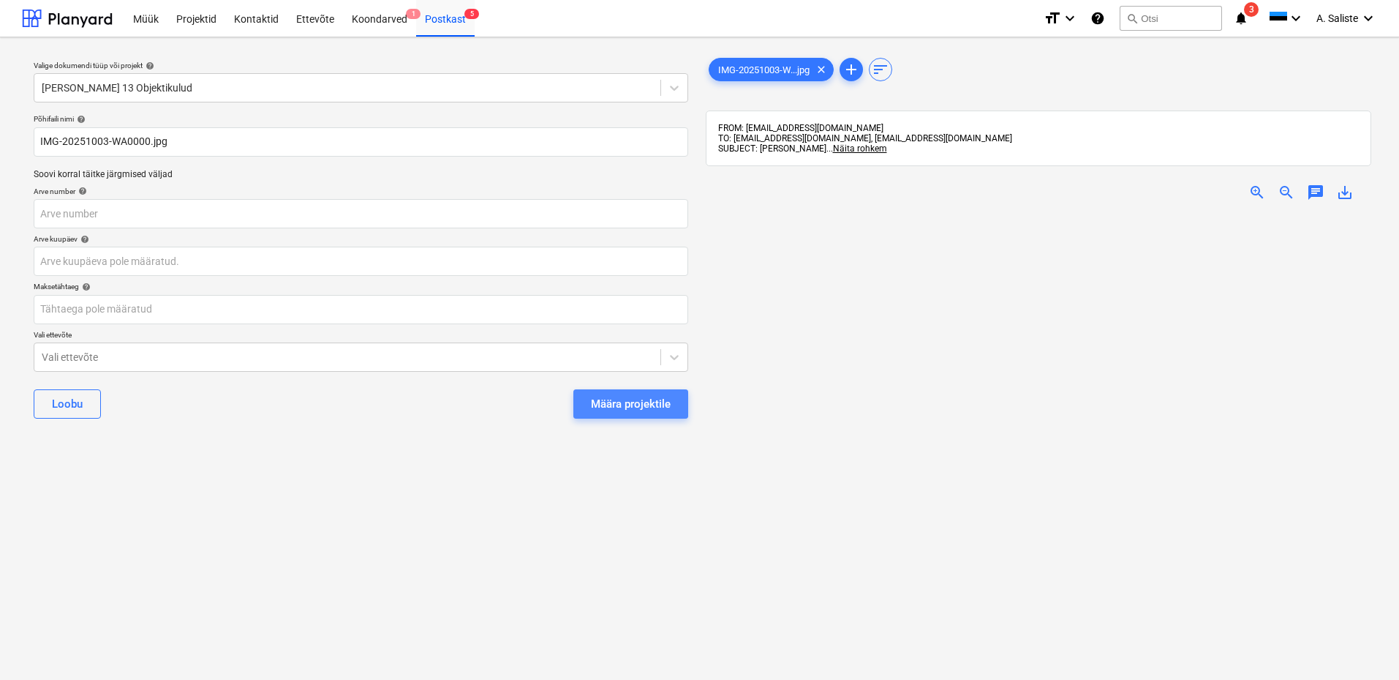
click at [641, 396] on div "Määra projektile" at bounding box center [631, 403] width 80 height 19
